Goal: Information Seeking & Learning: Check status

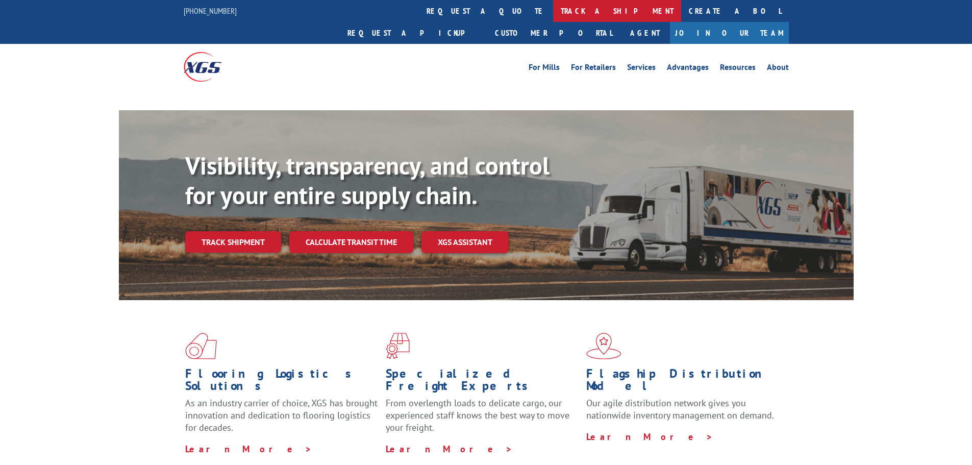
click at [553, 14] on link "track a shipment" at bounding box center [617, 11] width 128 height 22
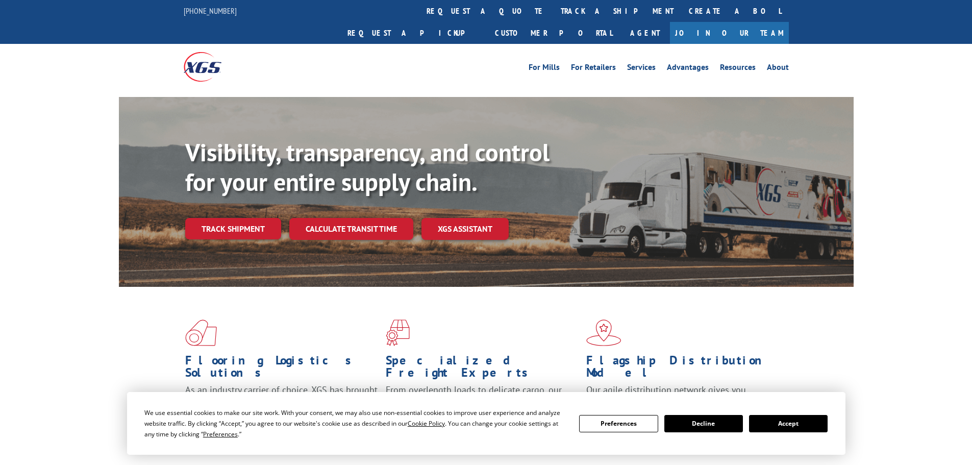
click at [447, 44] on div "For [PERSON_NAME] For Retailers Services Advantages Resources About For [PERSON…" at bounding box center [486, 66] width 605 height 45
click at [553, 13] on link "track a shipment" at bounding box center [617, 11] width 128 height 22
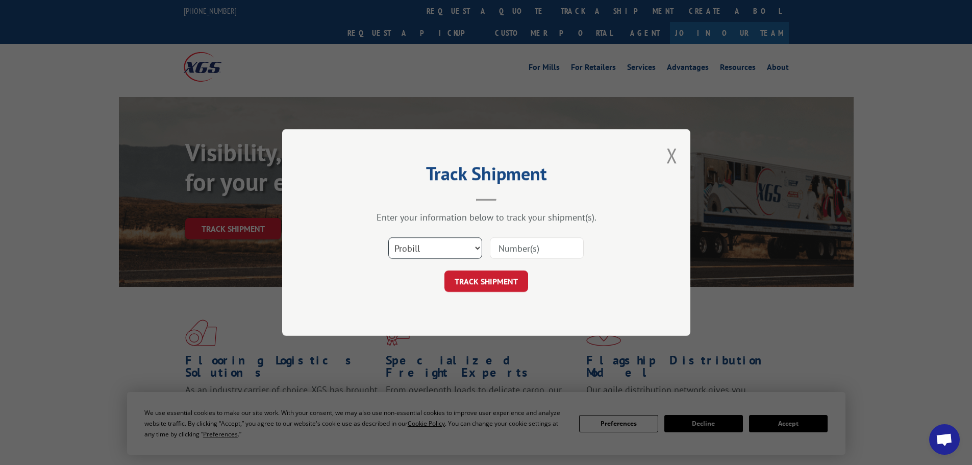
drag, startPoint x: 474, startPoint y: 244, endPoint x: 467, endPoint y: 257, distance: 14.9
click at [474, 244] on select "Select category... Probill BOL PO" at bounding box center [435, 247] width 94 height 21
click at [388, 237] on select "Select category... Probill BOL PO" at bounding box center [435, 247] width 94 height 21
click at [436, 255] on select "Select category... Probill BOL PO" at bounding box center [435, 247] width 94 height 21
select select "bol"
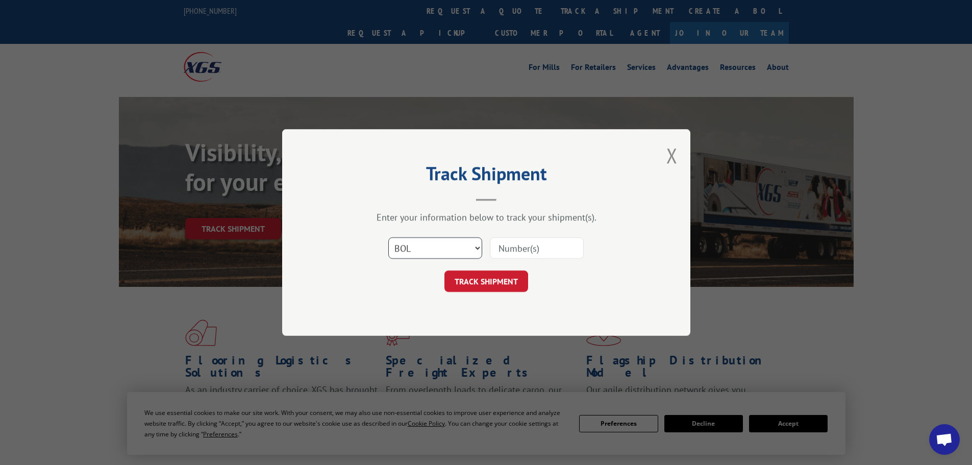
click at [388, 237] on select "Select category... Probill BOL PO" at bounding box center [435, 247] width 94 height 21
click at [516, 248] on input at bounding box center [537, 247] width 94 height 21
type input "3397706"
click button "TRACK SHIPMENT" at bounding box center [486, 280] width 84 height 21
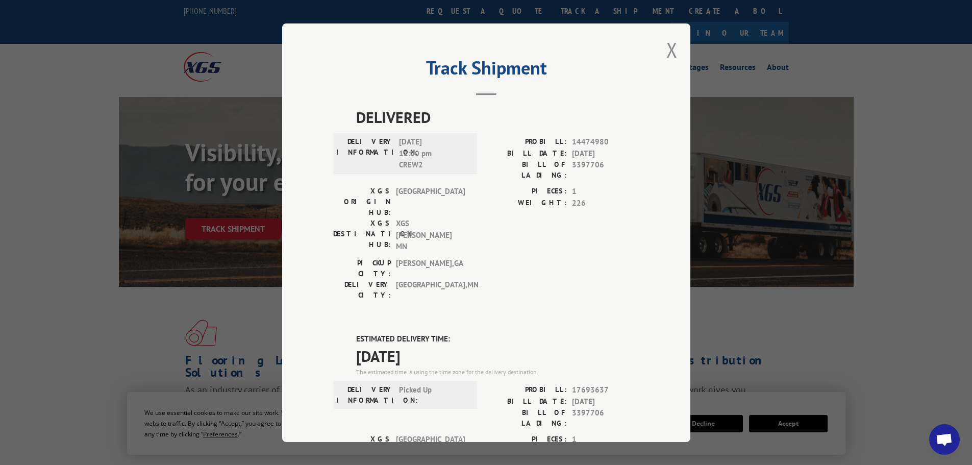
click at [587, 265] on div "DELIVERED DELIVERY INFORMATION: [DATE] 12:00 pm CREW2 PROBILL: 14474980 BILL DA…" at bounding box center [486, 417] width 306 height 622
click at [669, 49] on button "Close modal" at bounding box center [671, 49] width 11 height 27
